Goal: Task Accomplishment & Management: Use online tool/utility

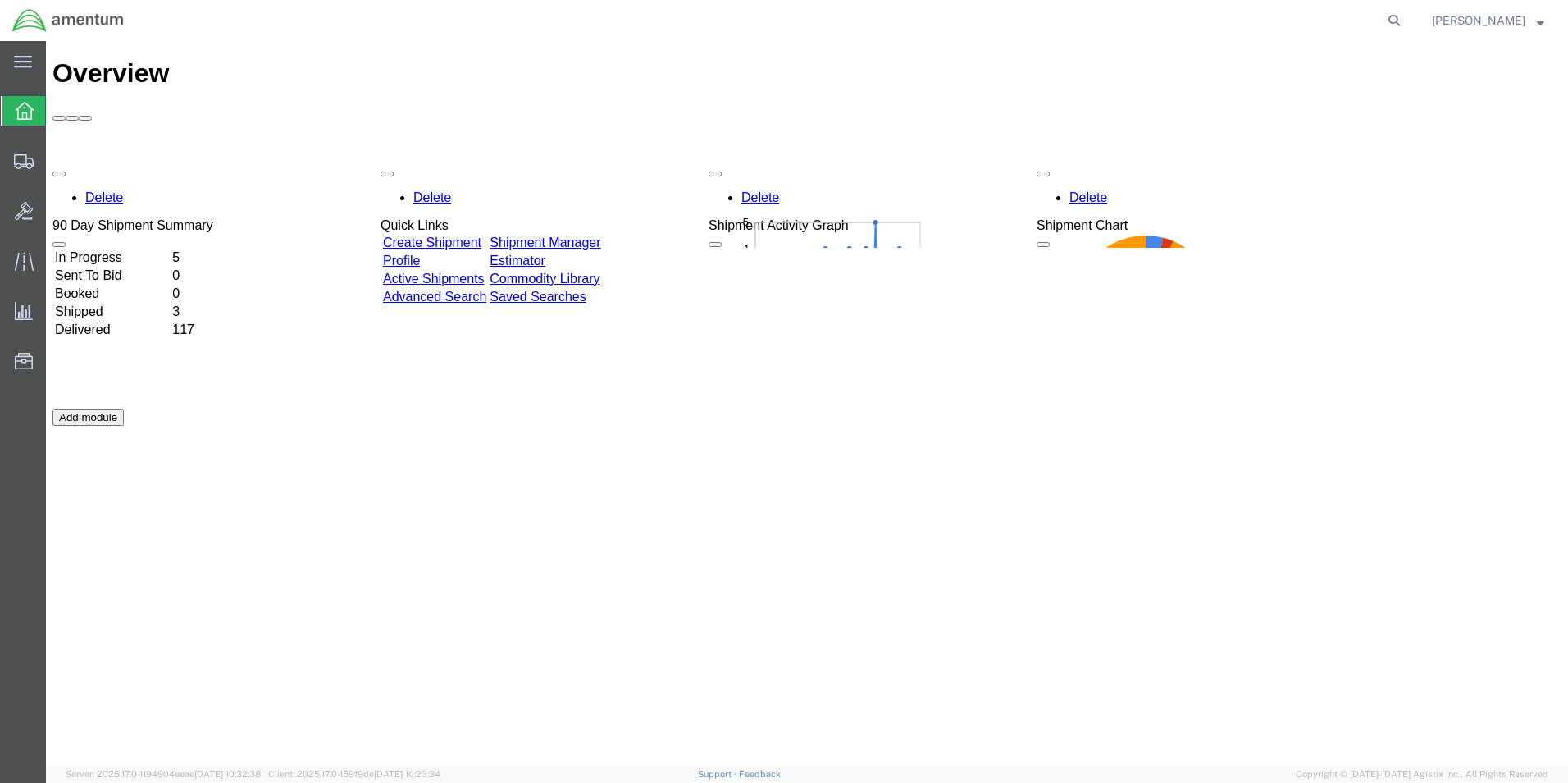
click at [601, 235] on td "Shipment Manager" at bounding box center [544, 242] width 112 height 17
click at [601, 235] on link "Shipment Manager" at bounding box center [544, 242] width 110 height 14
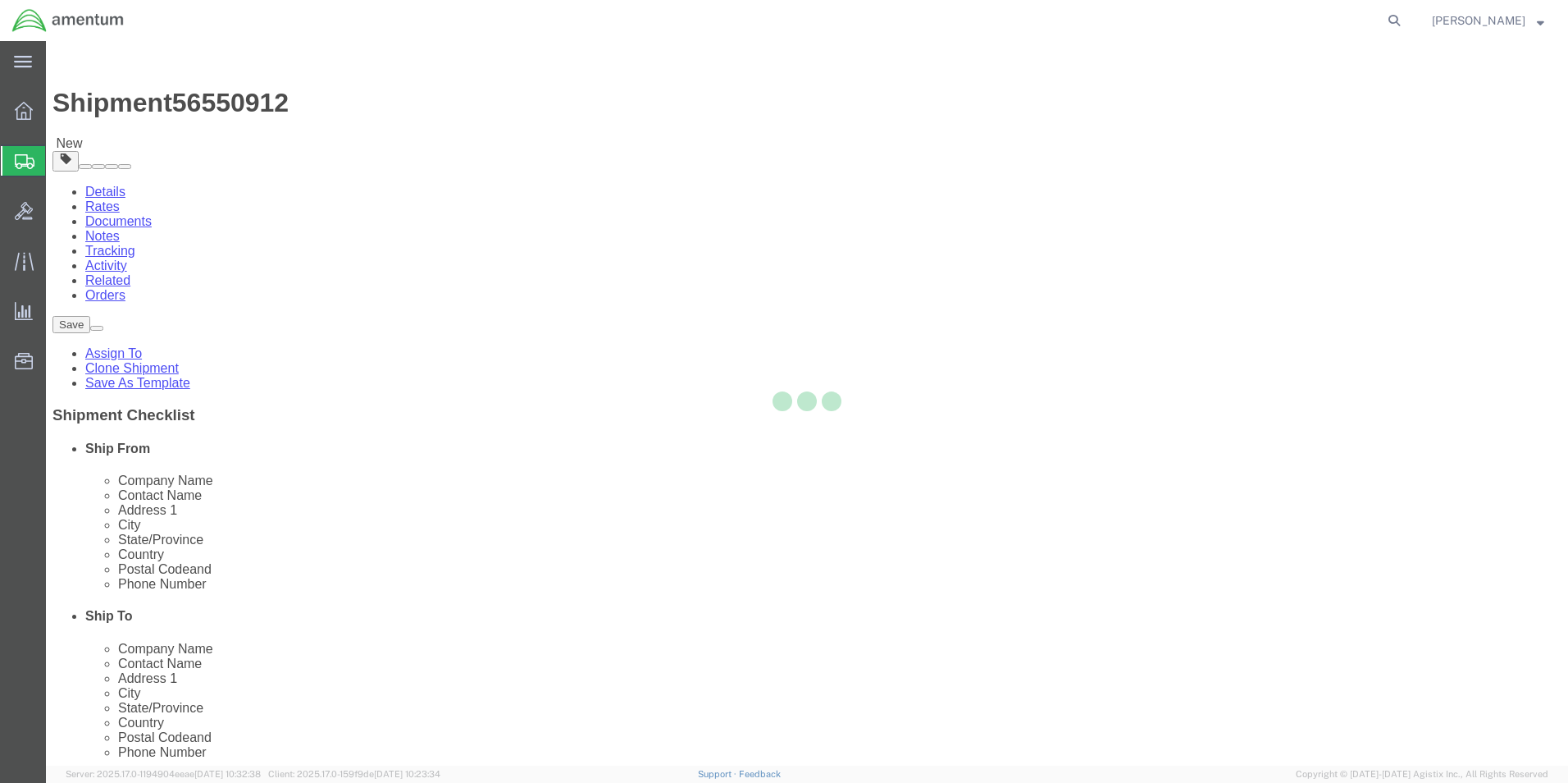
select select "42717"
select select "42687"
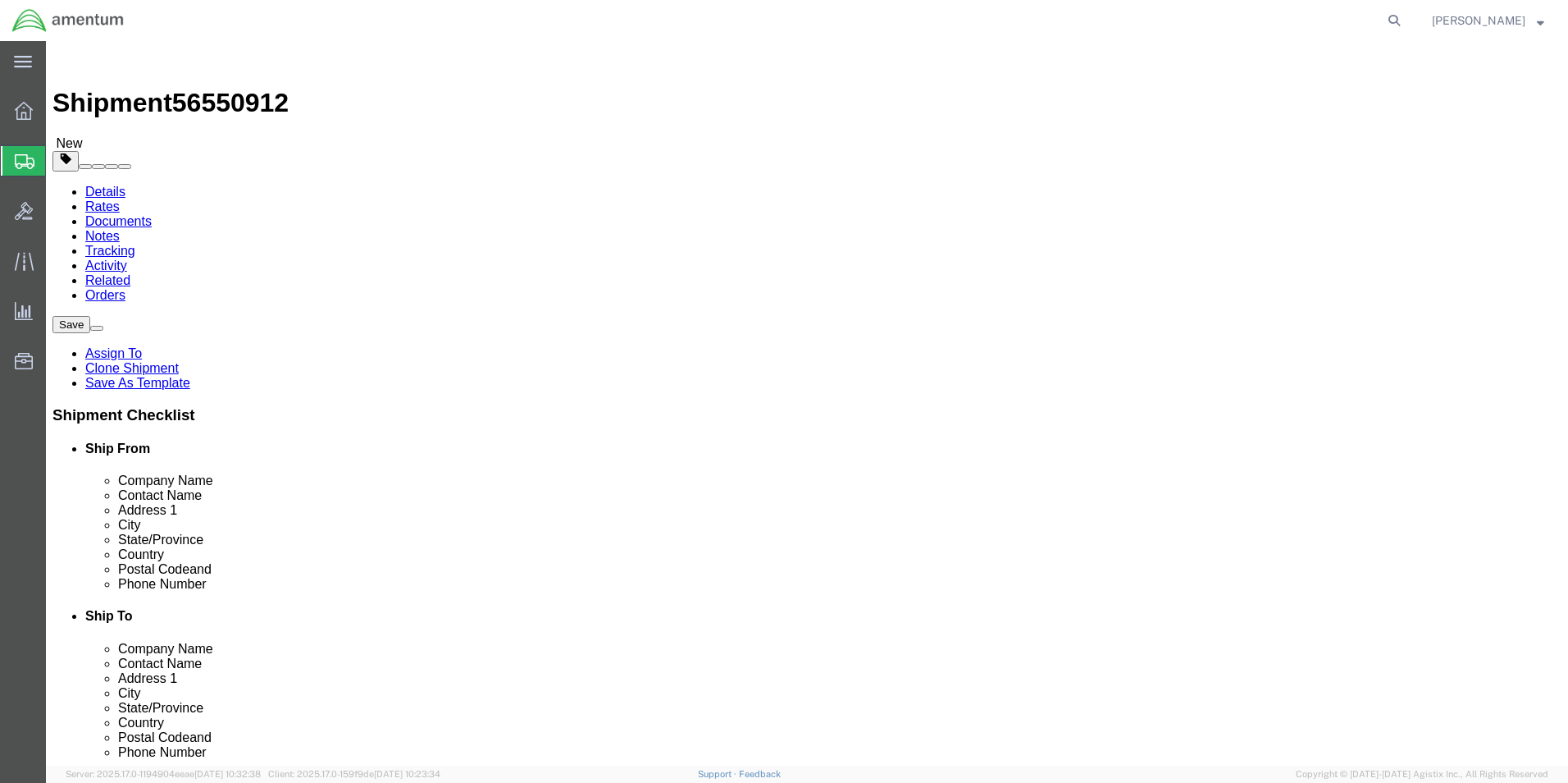
click button "Rate Shipment"
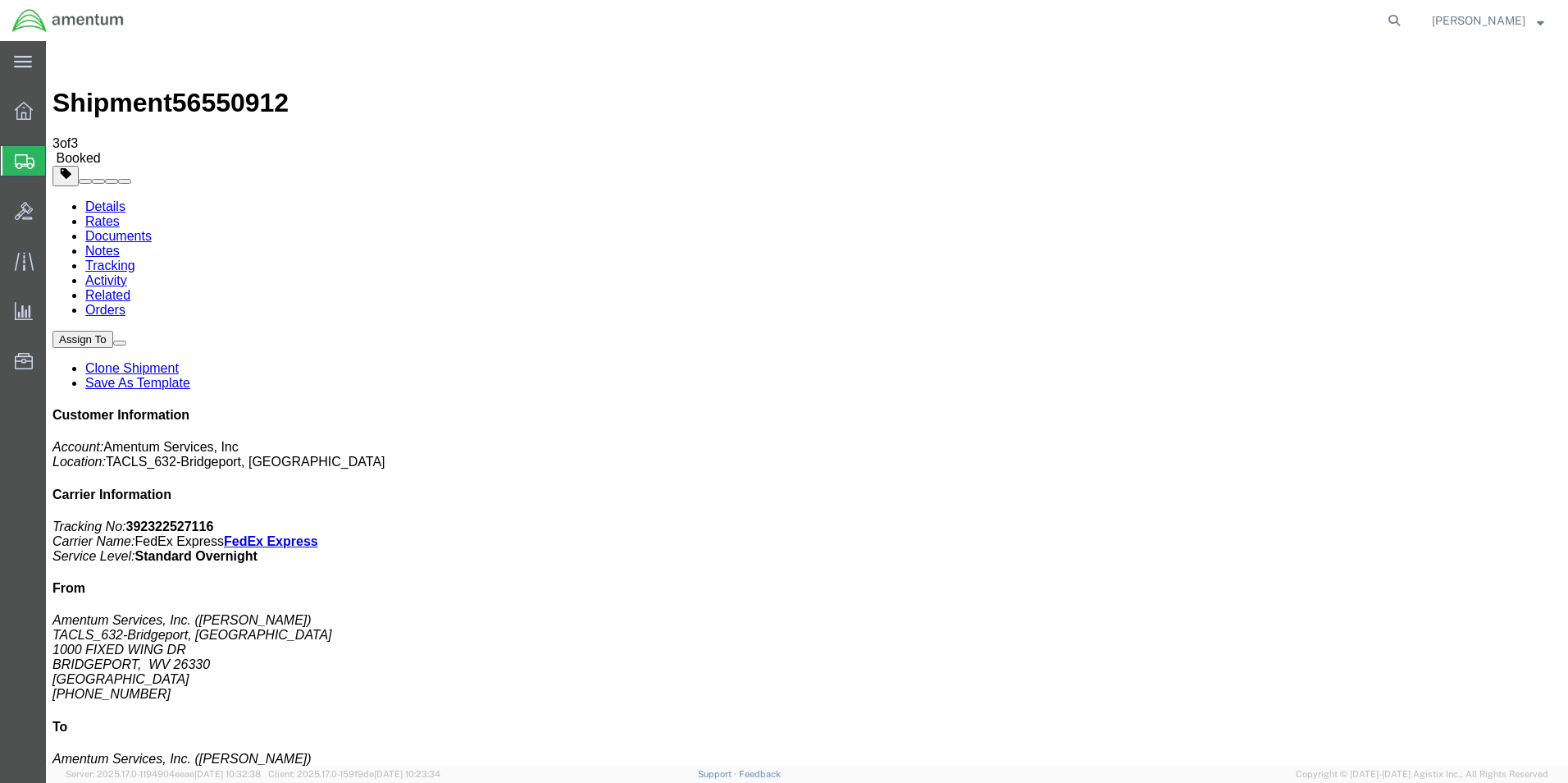
click at [106, 200] on link "Details" at bounding box center [105, 207] width 40 height 14
click link "Schedule pickup request"
click b "392322527116"
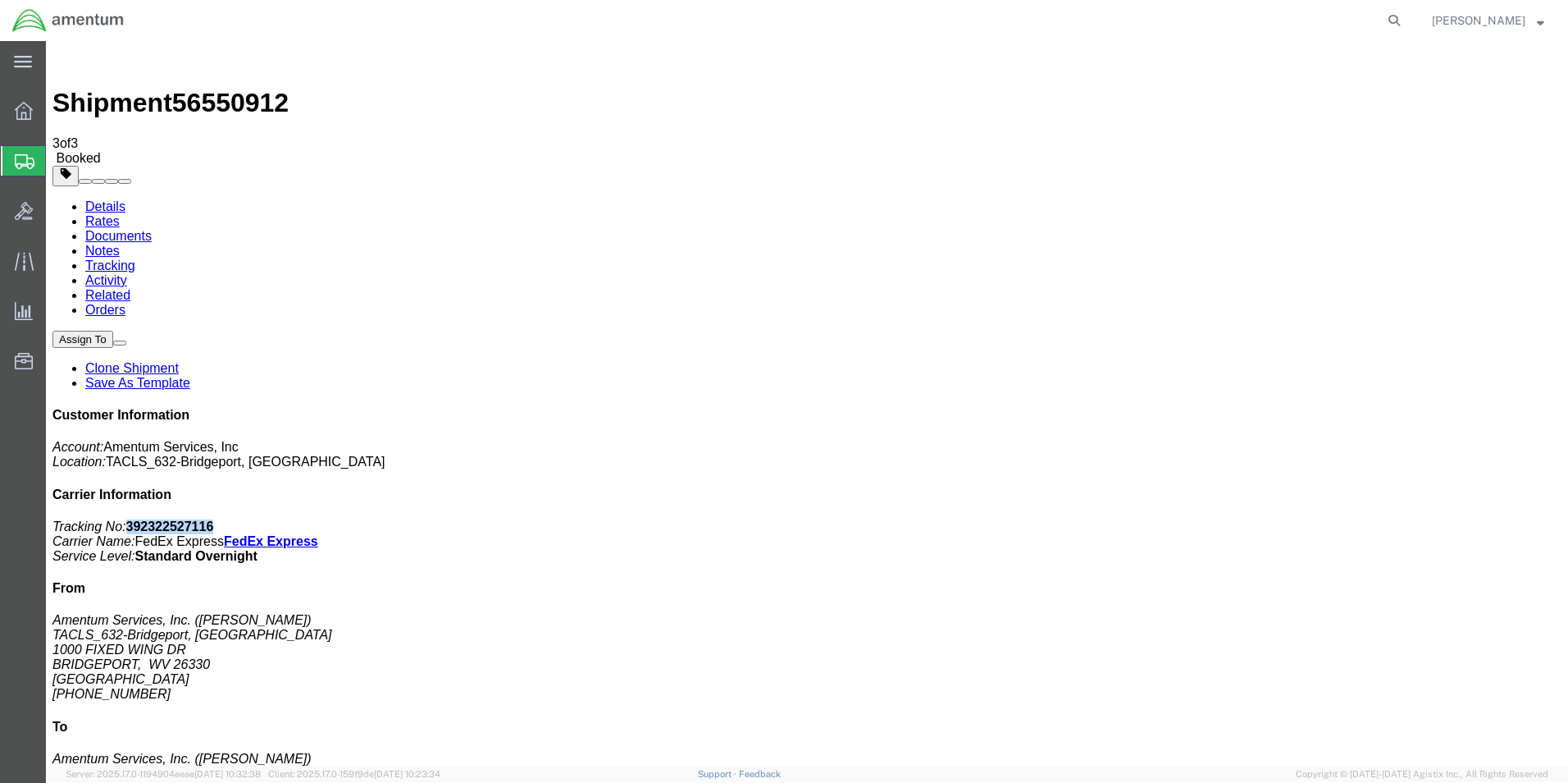
copy b "392322527116"
